Goal: Check status: Check status

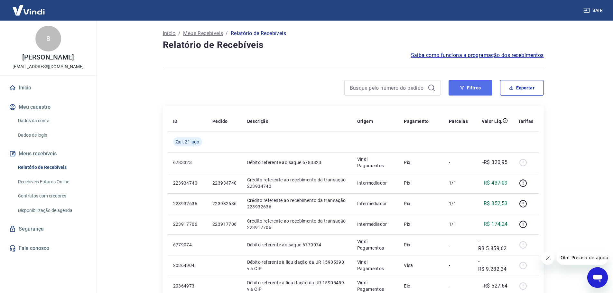
click at [461, 90] on icon "button" at bounding box center [462, 88] width 5 height 5
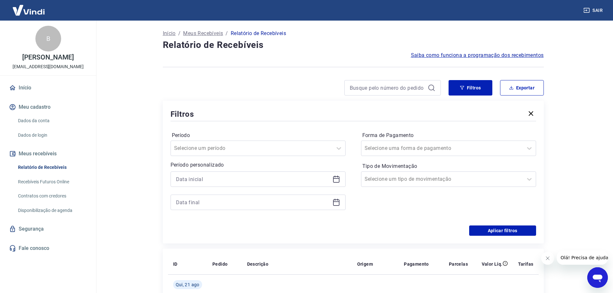
click at [337, 180] on icon at bounding box center [336, 179] width 8 height 8
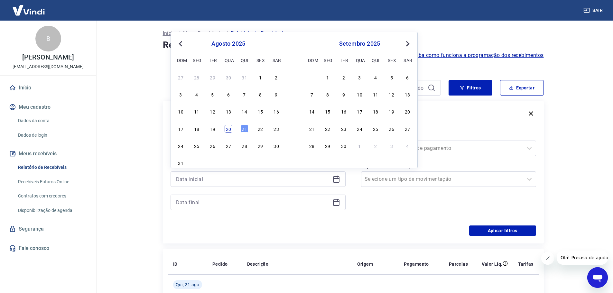
click at [227, 128] on div "20" at bounding box center [229, 129] width 8 height 8
type input "[DATE]"
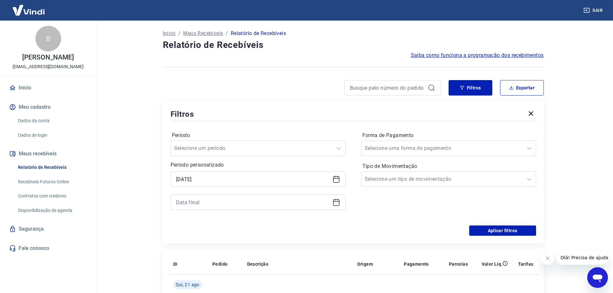
click at [335, 205] on icon at bounding box center [336, 203] width 8 height 8
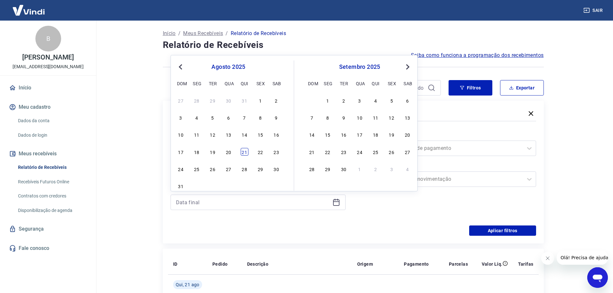
click at [248, 152] on div "21" at bounding box center [245, 152] width 8 height 8
type input "[DATE]"
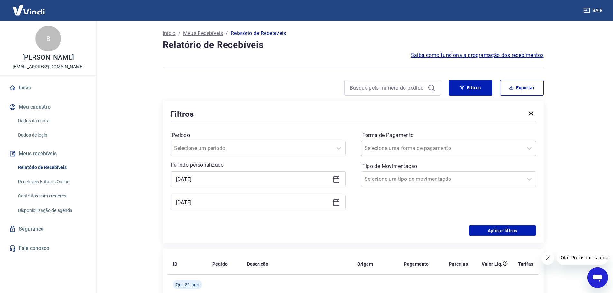
click at [420, 146] on input "Forma de Pagamento" at bounding box center [397, 148] width 65 height 8
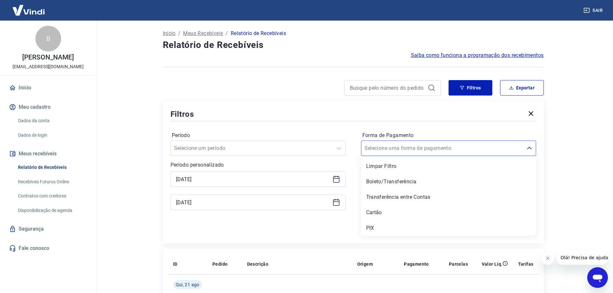
drag, startPoint x: 370, startPoint y: 227, endPoint x: 486, endPoint y: 232, distance: 115.7
click at [370, 227] on div "PIX" at bounding box center [448, 228] width 175 height 13
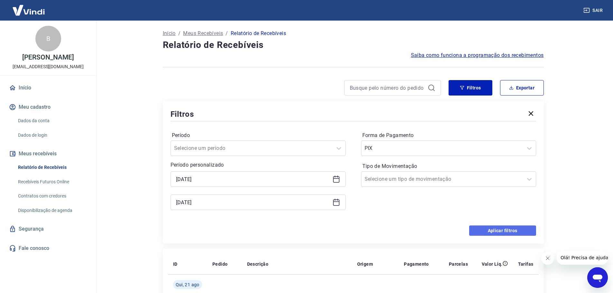
click at [488, 232] on button "Aplicar filtros" at bounding box center [502, 231] width 67 height 10
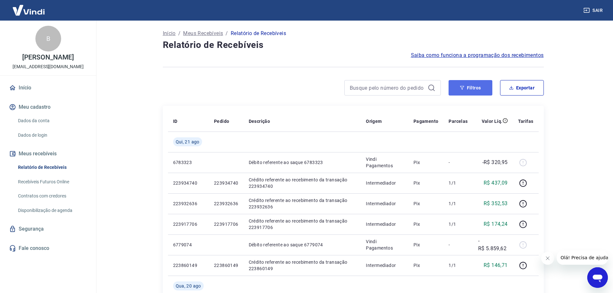
click at [460, 90] on button "Filtros" at bounding box center [471, 87] width 44 height 15
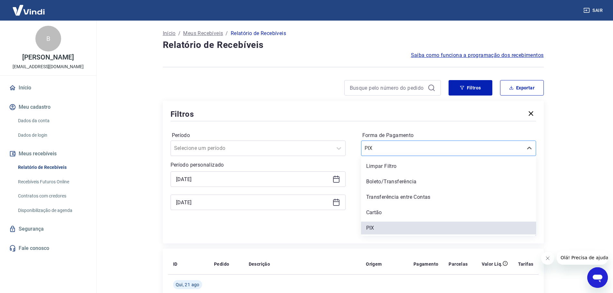
click at [427, 151] on div at bounding box center [442, 148] width 155 height 9
click at [392, 184] on div "Boleto/Transferência" at bounding box center [448, 181] width 175 height 13
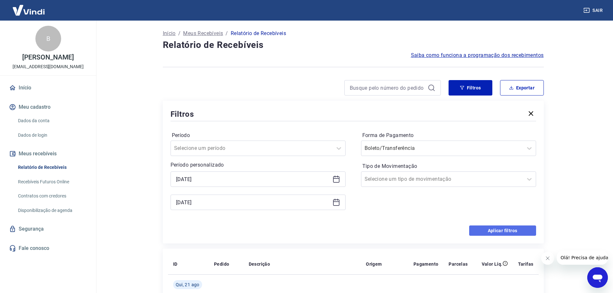
click at [478, 231] on button "Aplicar filtros" at bounding box center [502, 231] width 67 height 10
